Goal: Information Seeking & Learning: Learn about a topic

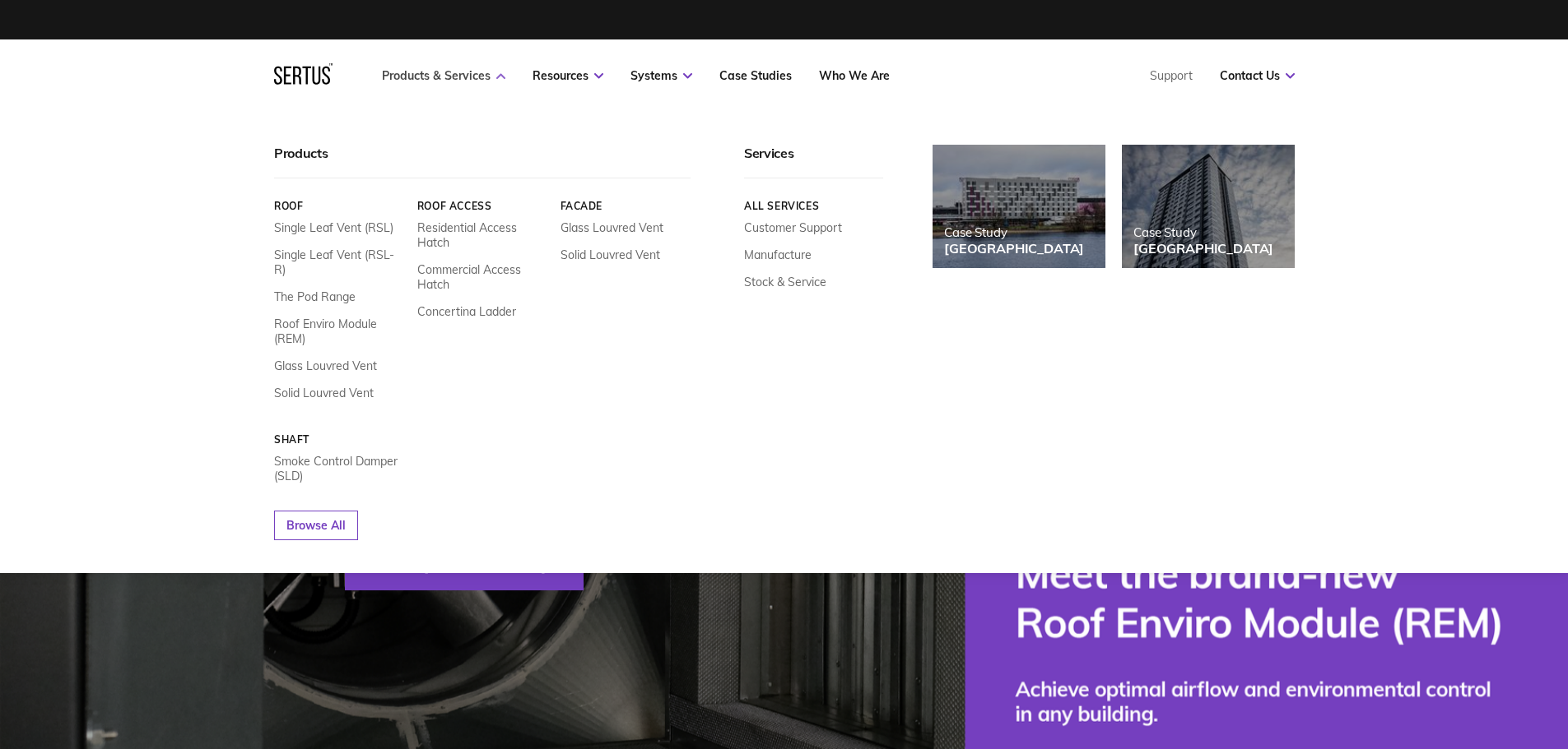
click at [471, 77] on link "Products & Services" at bounding box center [443, 75] width 123 height 15
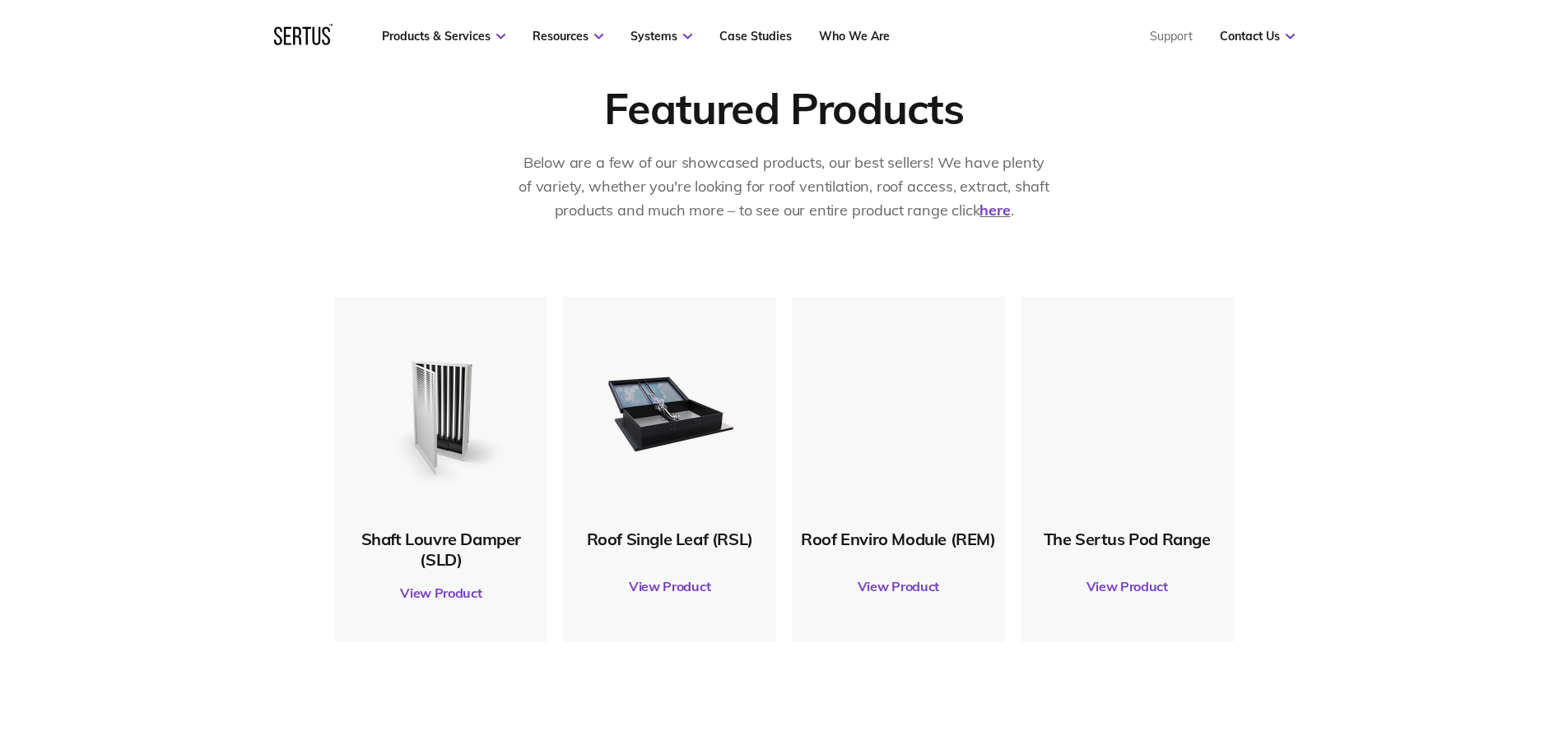
scroll to position [740, 0]
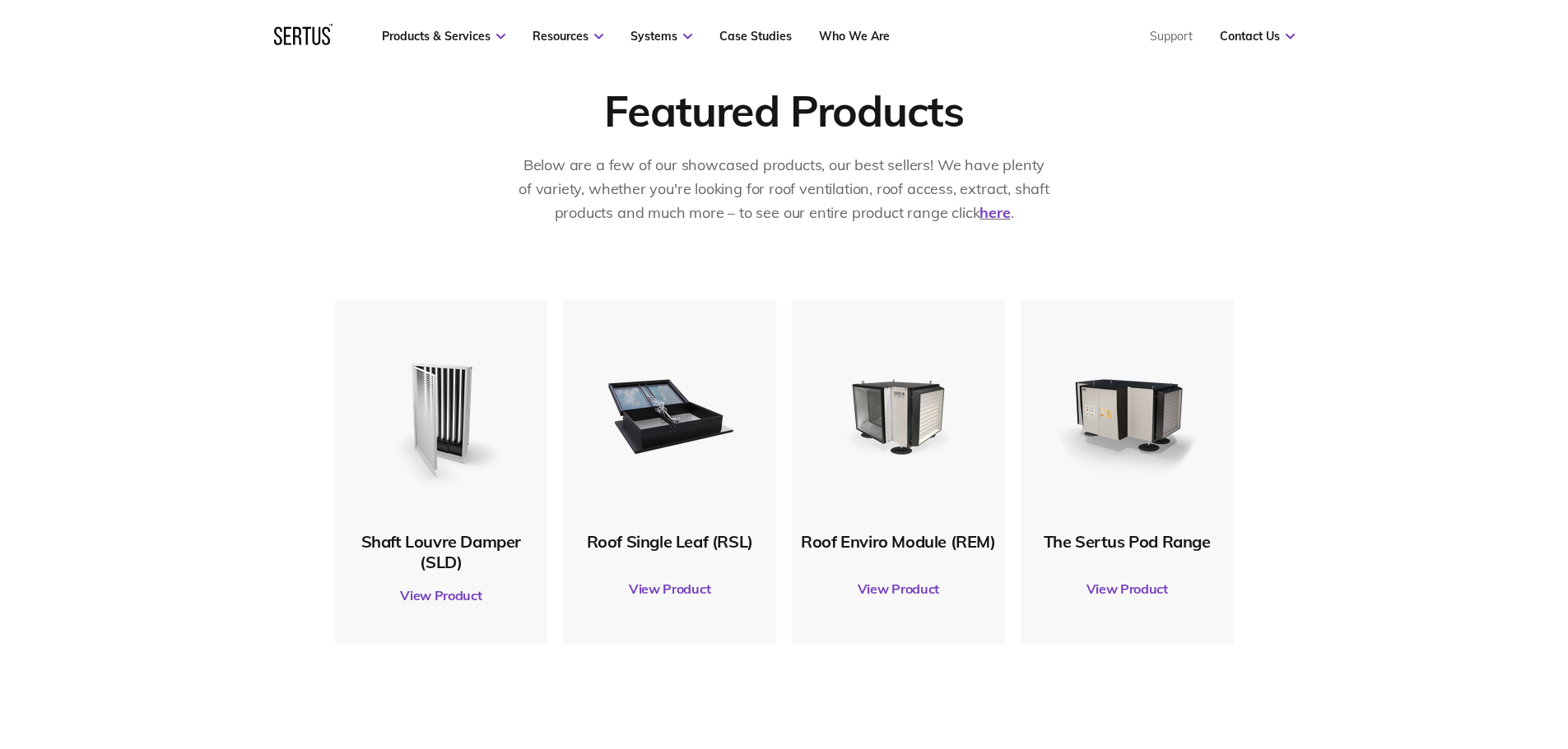
click at [897, 588] on link "View Product" at bounding box center [899, 589] width 197 height 46
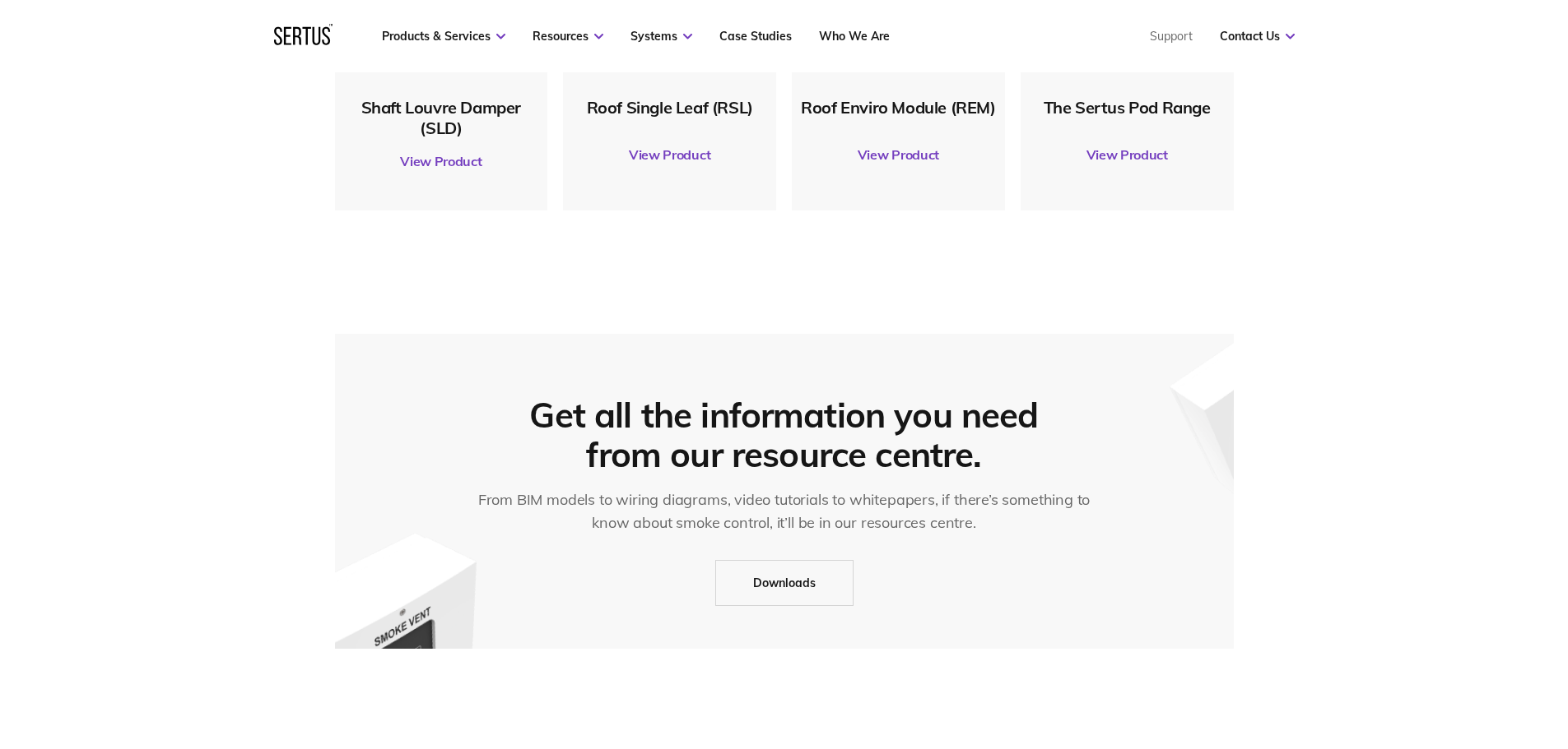
scroll to position [987, 0]
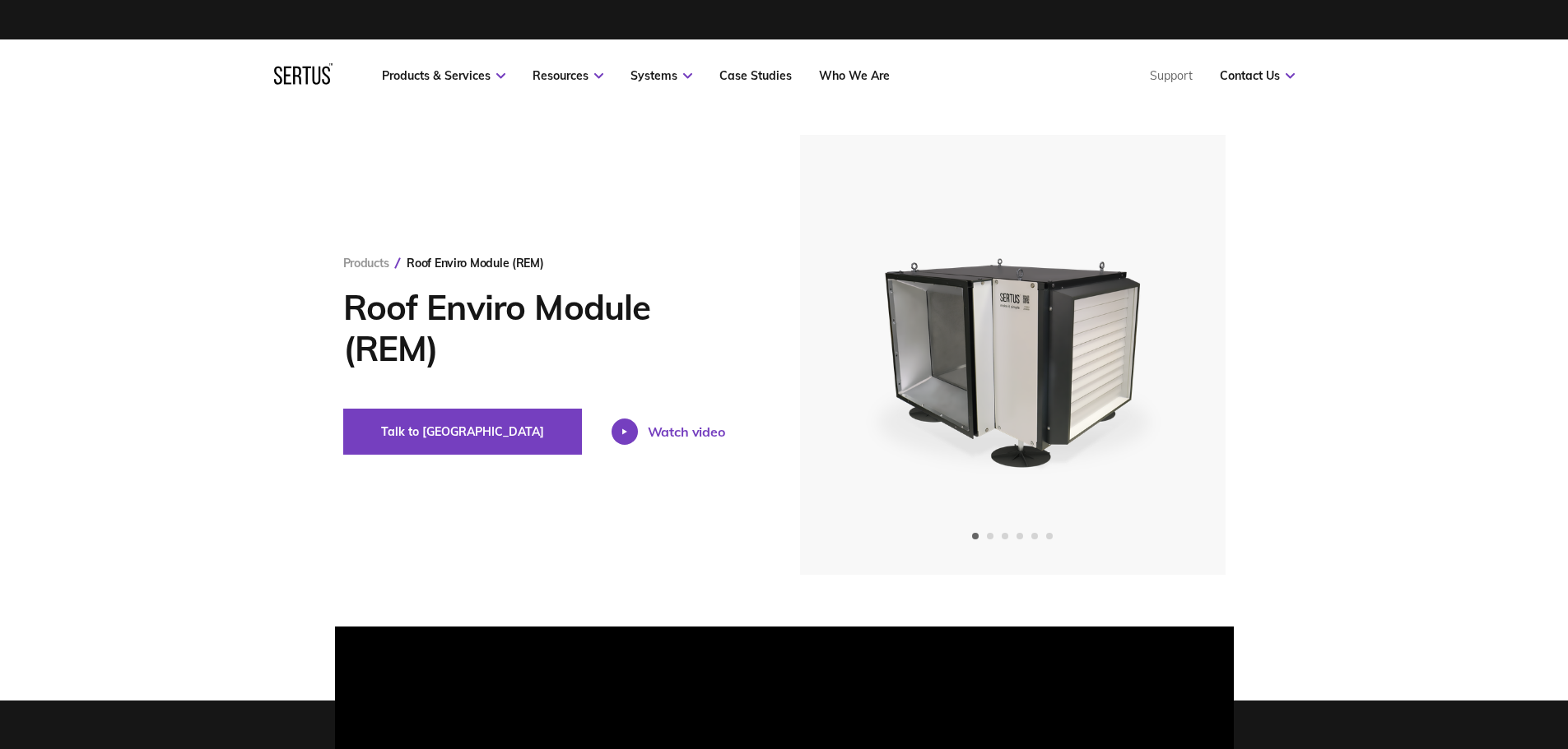
click at [622, 430] on icon at bounding box center [625, 431] width 5 height 6
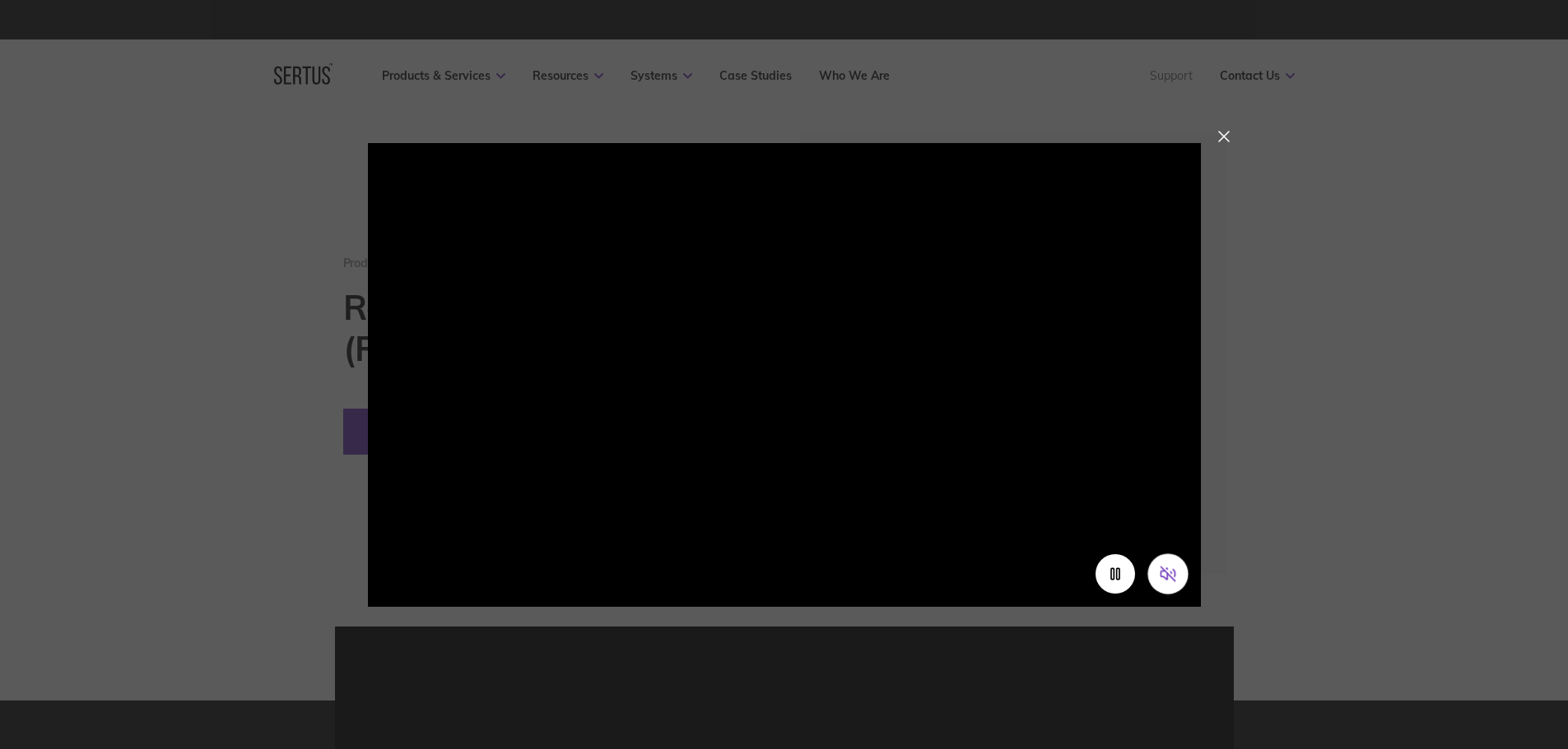
click at [1160, 574] on icon "Unmute video" at bounding box center [1163, 574] width 6 height 9
click at [1225, 131] on div at bounding box center [1224, 136] width 12 height 12
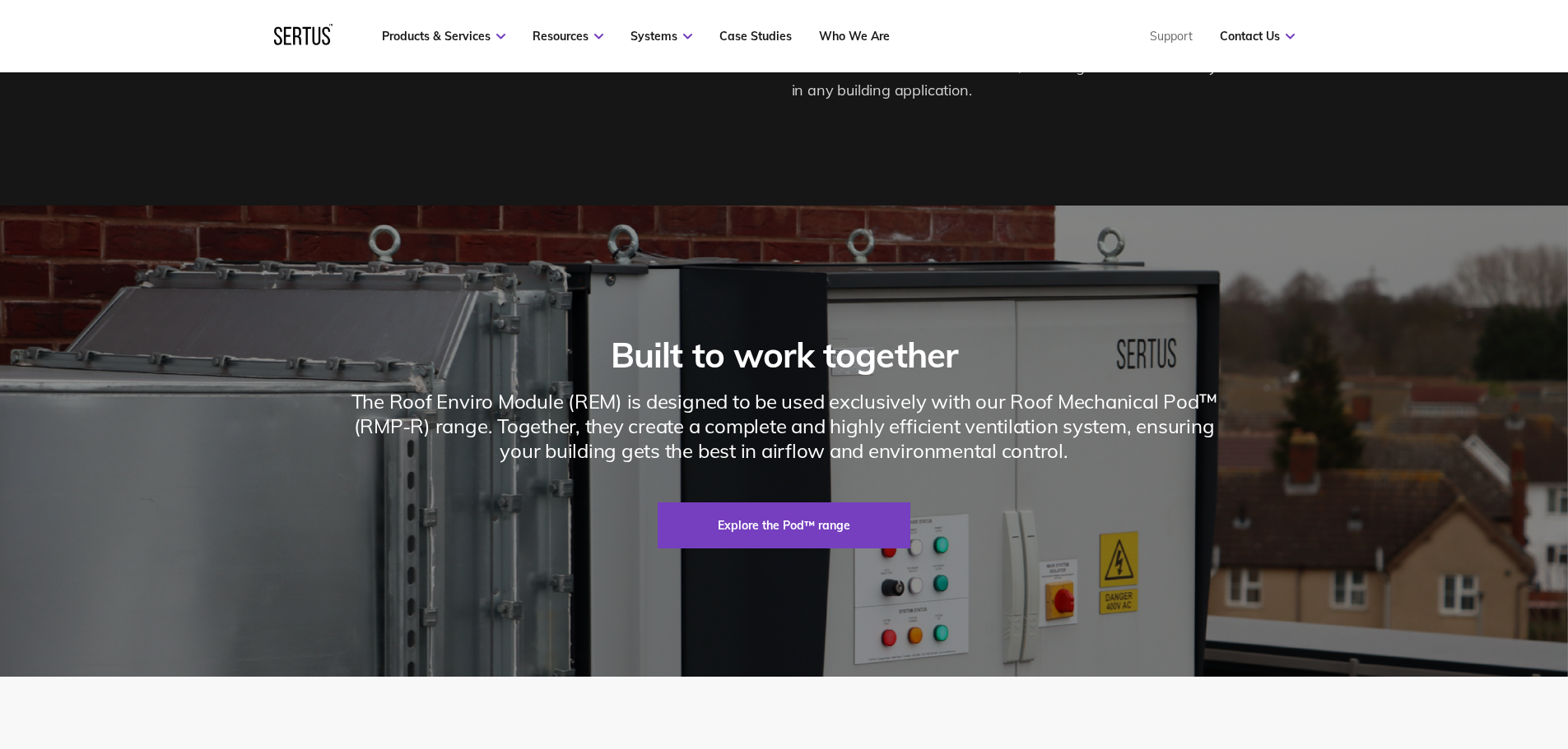
scroll to position [1975, 0]
